Goal: Navigation & Orientation: Find specific page/section

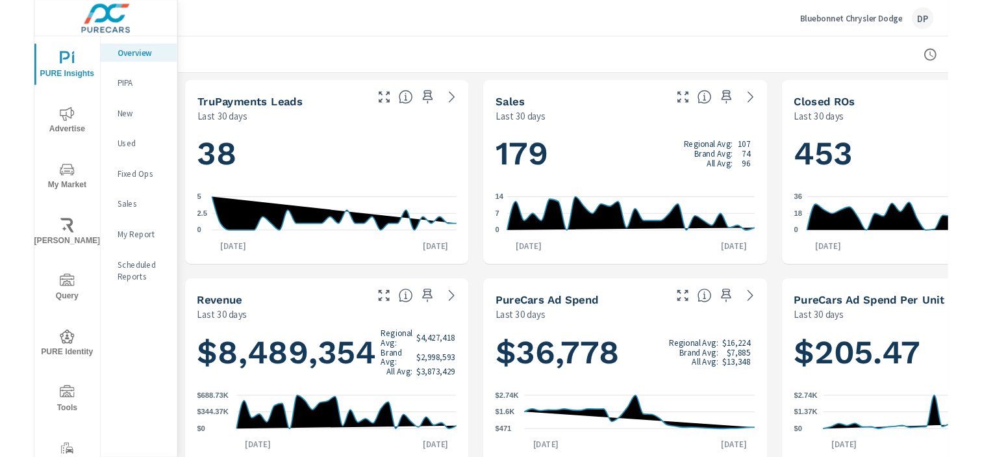
scroll to position [1, 0]
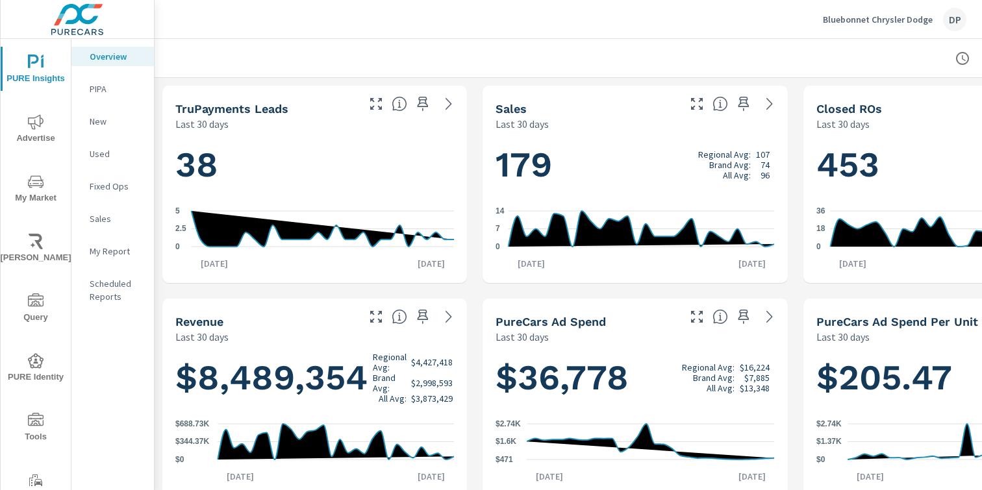
click at [90, 285] on p "Scheduled Reports" at bounding box center [117, 290] width 54 height 26
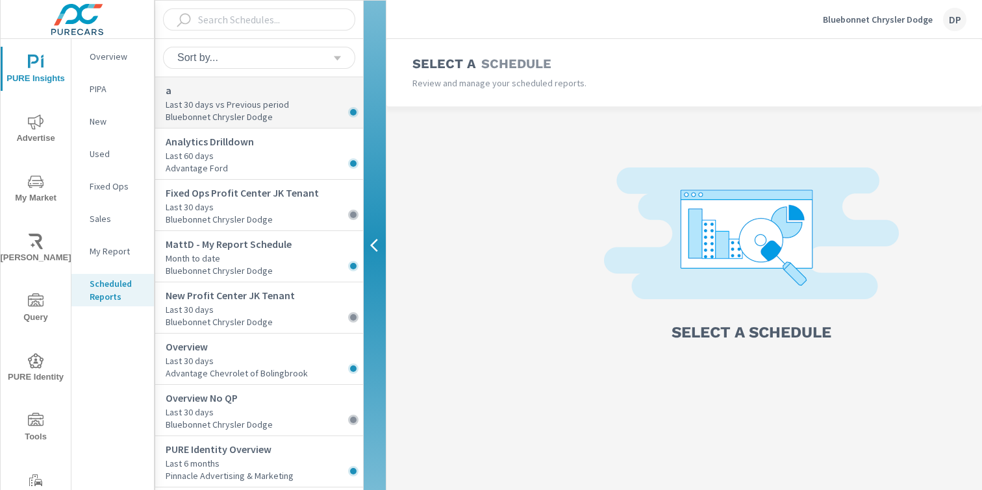
click at [270, 105] on p "Last 30 days vs Previous period" at bounding box center [264, 104] width 197 height 13
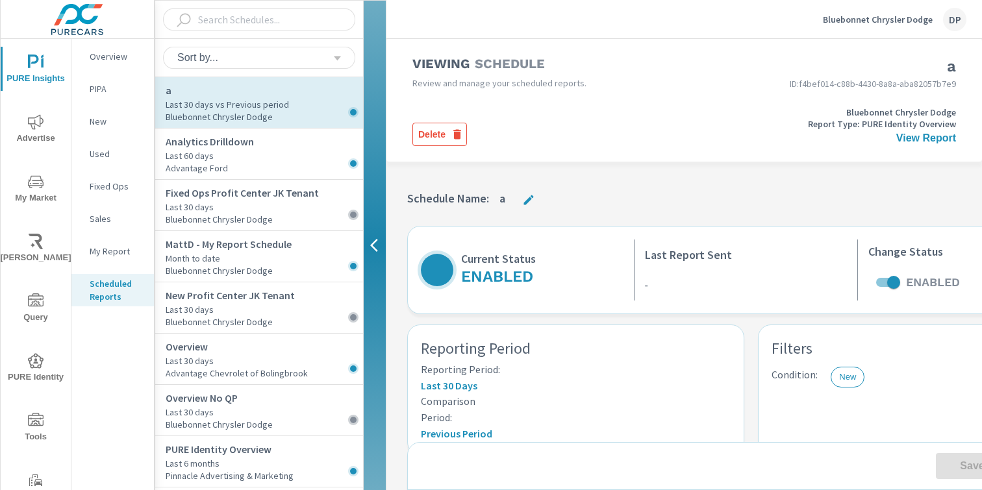
click at [379, 240] on icon "button" at bounding box center [378, 246] width 16 height 16
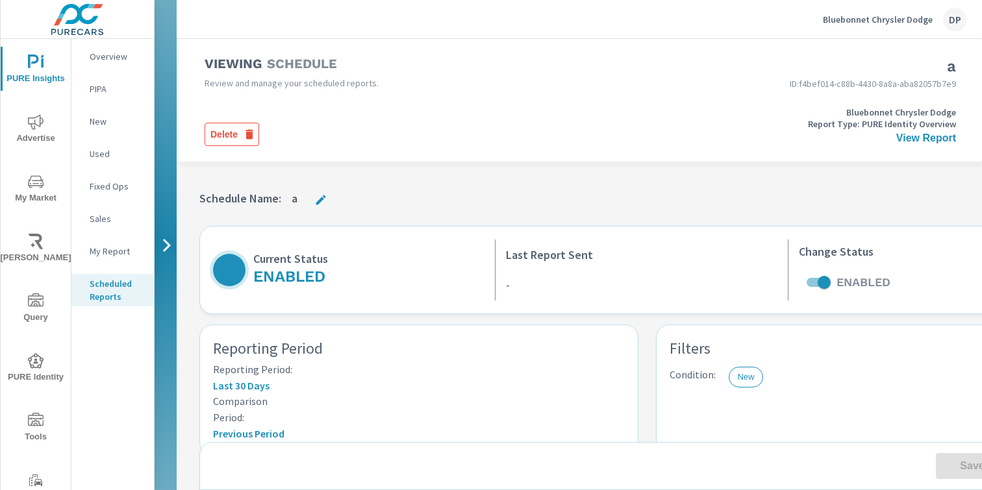
click at [172, 201] on button "button" at bounding box center [166, 245] width 22 height 490
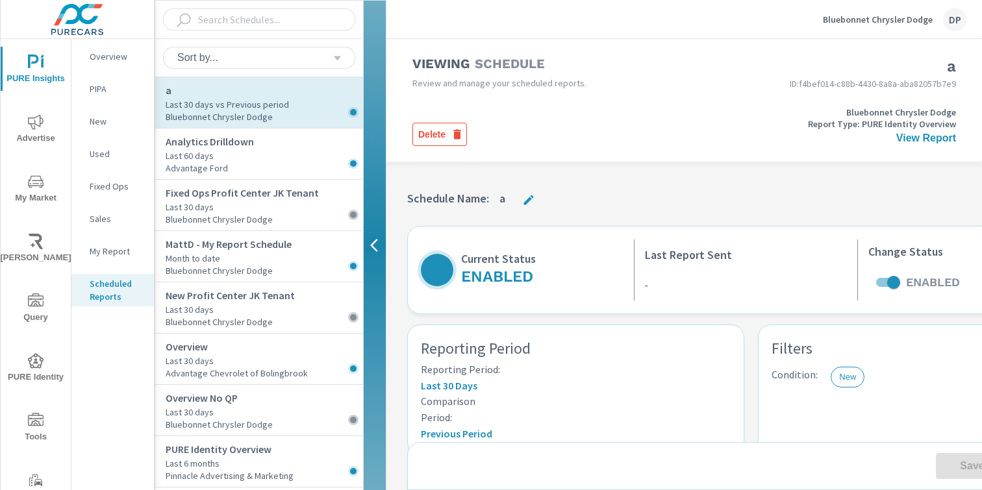
click at [380, 201] on button "button" at bounding box center [375, 246] width 22 height 490
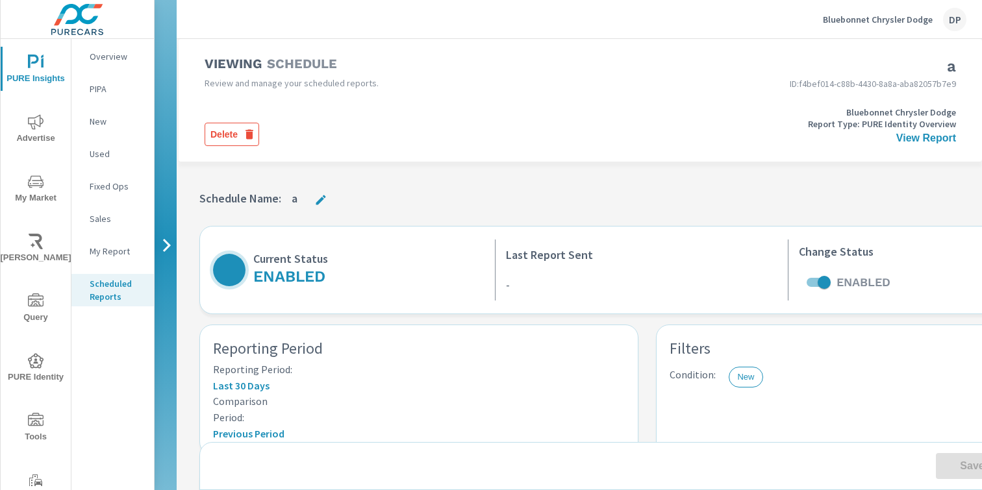
click at [38, 379] on span "PURE Identity" at bounding box center [36, 369] width 62 height 32
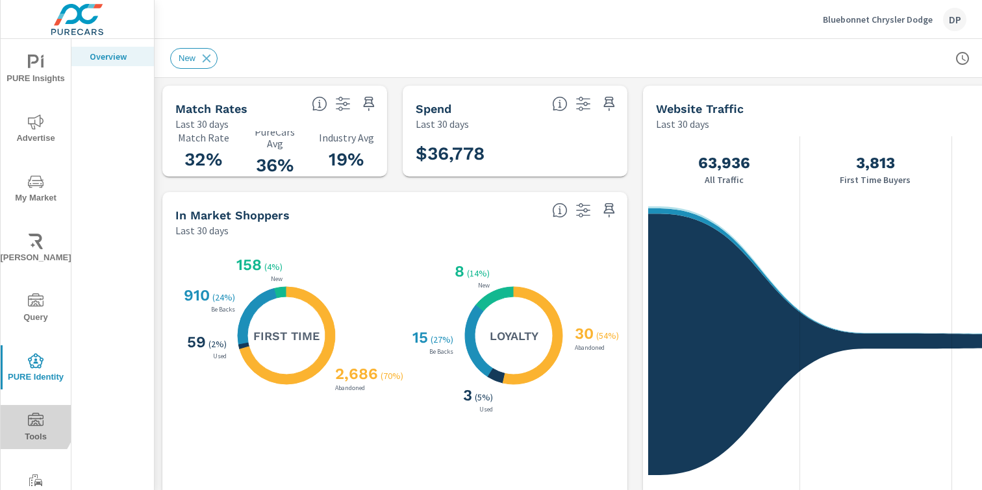
click at [28, 424] on icon "nav menu" at bounding box center [36, 421] width 16 height 16
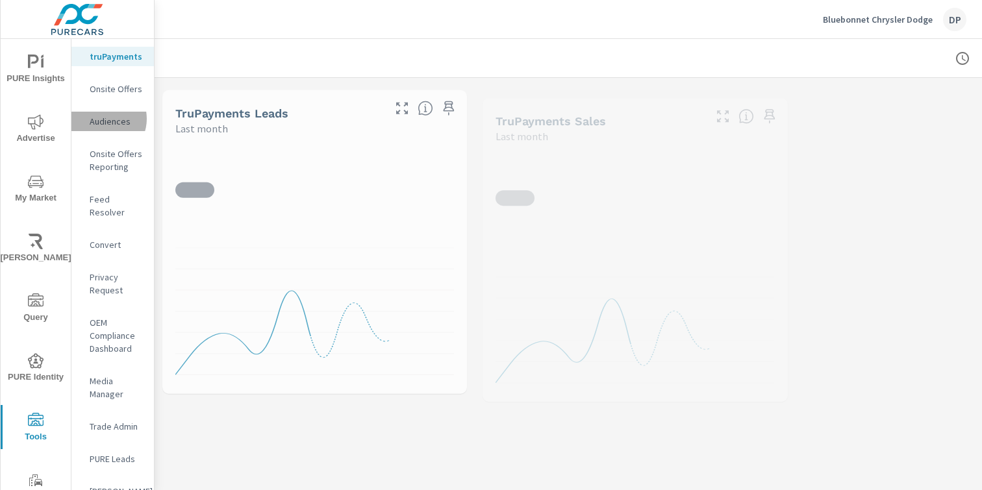
click at [103, 128] on p "Audiences" at bounding box center [117, 121] width 54 height 13
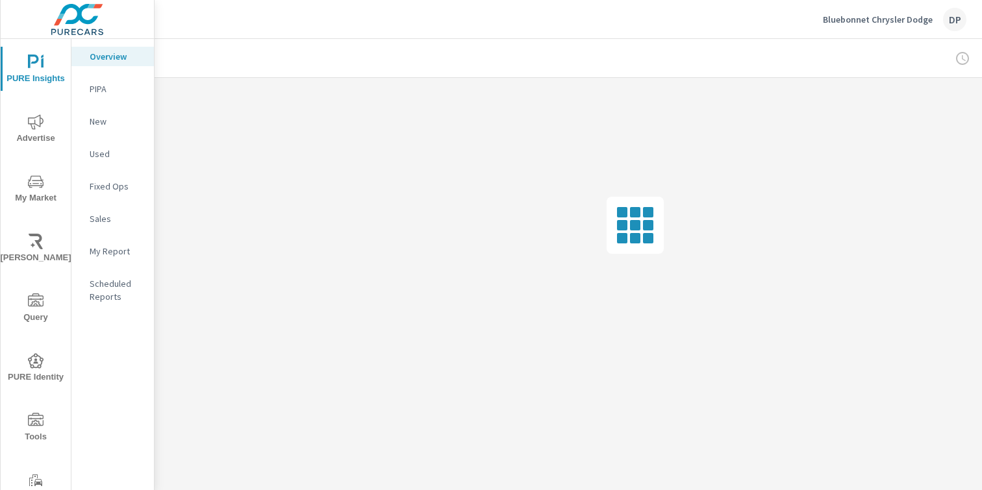
click at [112, 289] on p "Scheduled Reports" at bounding box center [117, 290] width 54 height 26
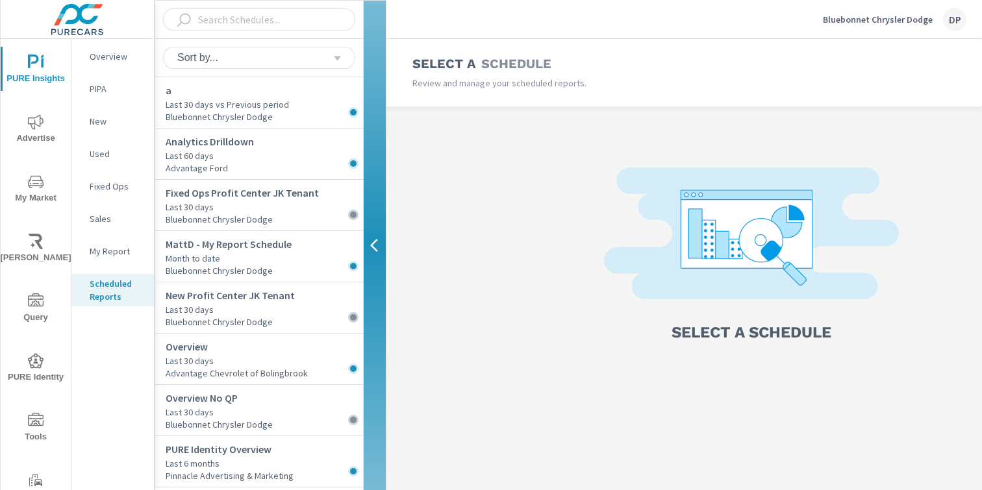
click at [316, 20] on div at bounding box center [259, 19] width 153 height 22
click at [301, 19] on div at bounding box center [259, 19] width 153 height 22
click at [269, 20] on input "text" at bounding box center [263, 19] width 141 height 23
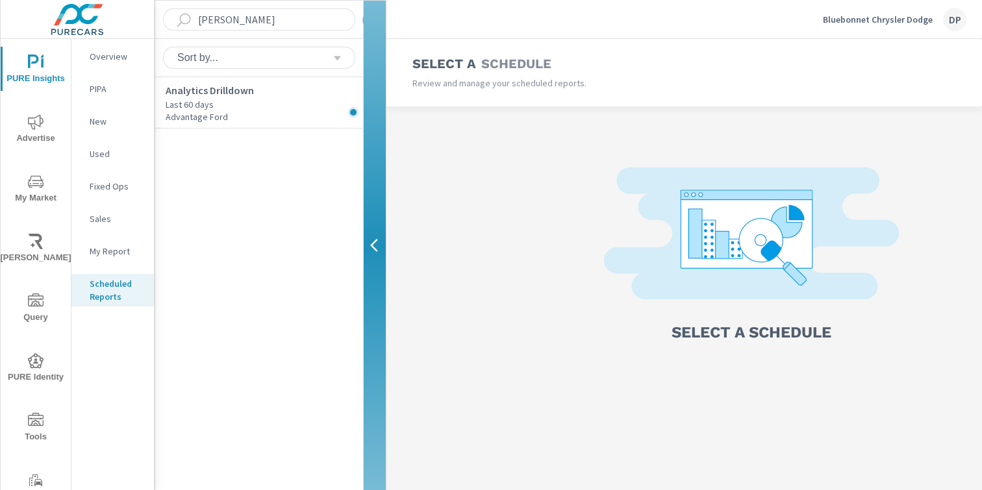
type input "ana"
click at [28, 356] on icon "nav menu" at bounding box center [36, 361] width 16 height 16
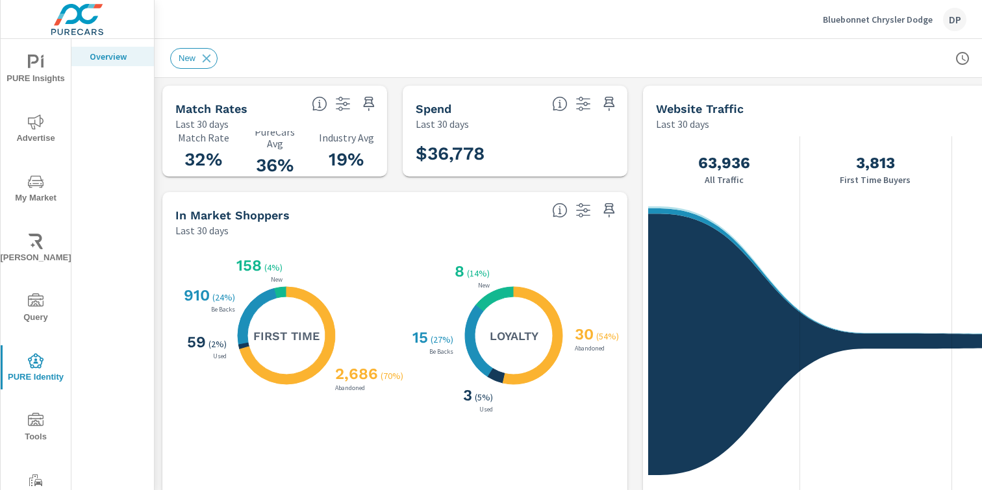
scroll to position [1, 0]
click at [38, 422] on icon "nav menu" at bounding box center [36, 421] width 16 height 16
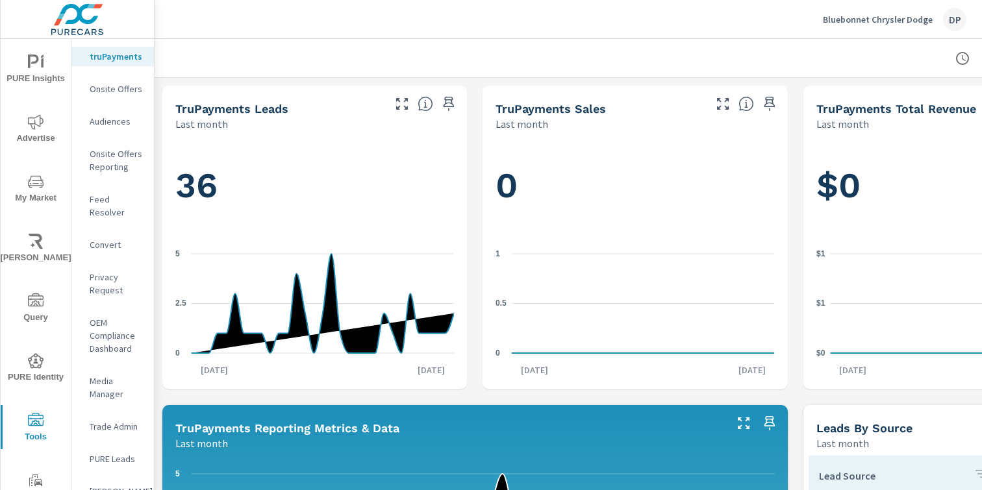
scroll to position [1, 0]
click at [101, 128] on p "Audiences" at bounding box center [117, 121] width 54 height 13
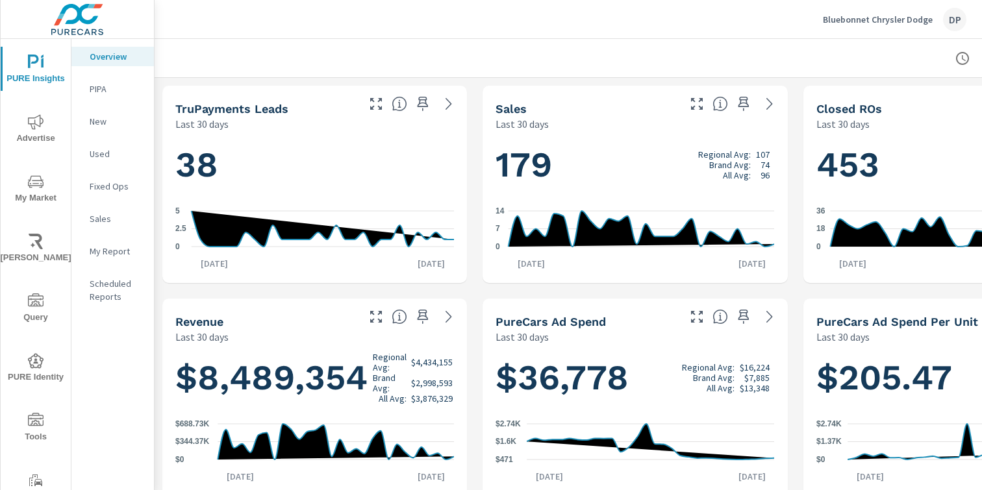
scroll to position [1, 0]
click at [112, 296] on p "Scheduled Reports" at bounding box center [117, 290] width 54 height 26
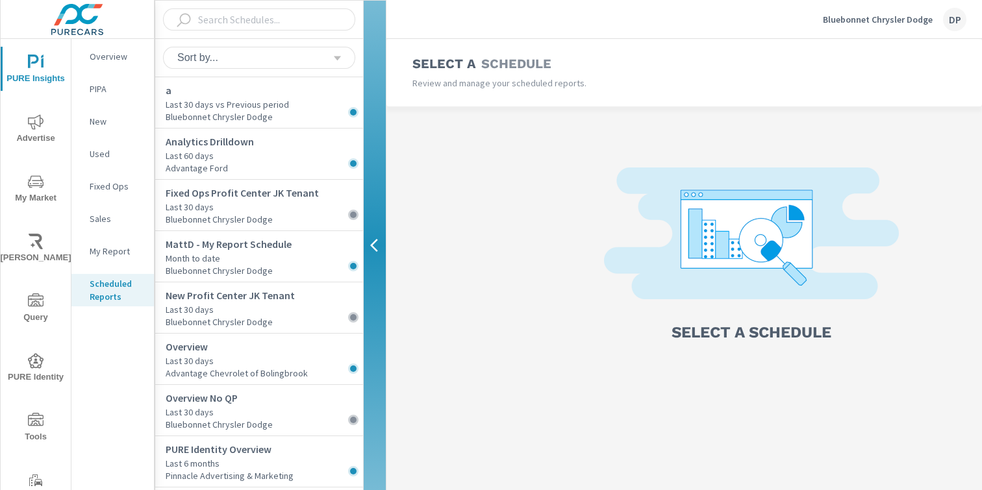
click at [40, 427] on icon "nav menu" at bounding box center [36, 421] width 16 height 16
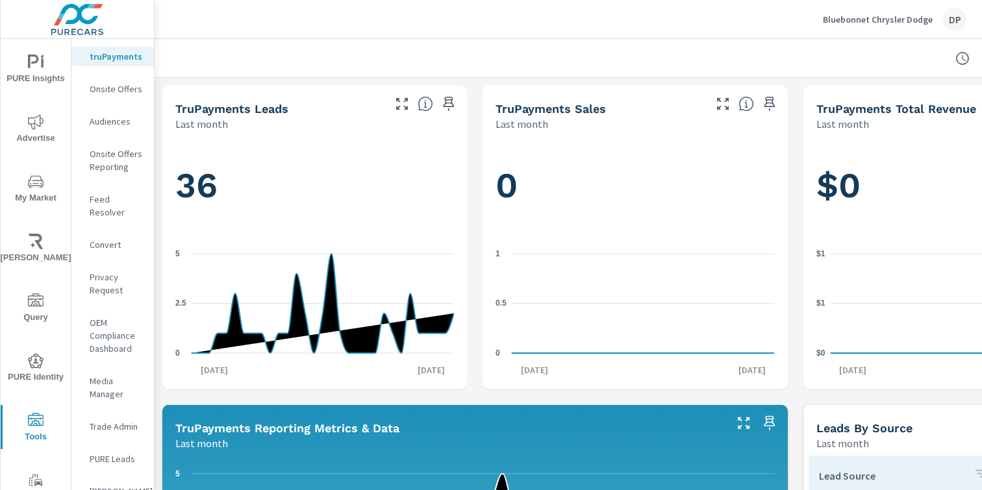
scroll to position [1, 0]
click at [109, 128] on p "Audiences" at bounding box center [117, 121] width 54 height 13
